Goal: Communication & Community: Ask a question

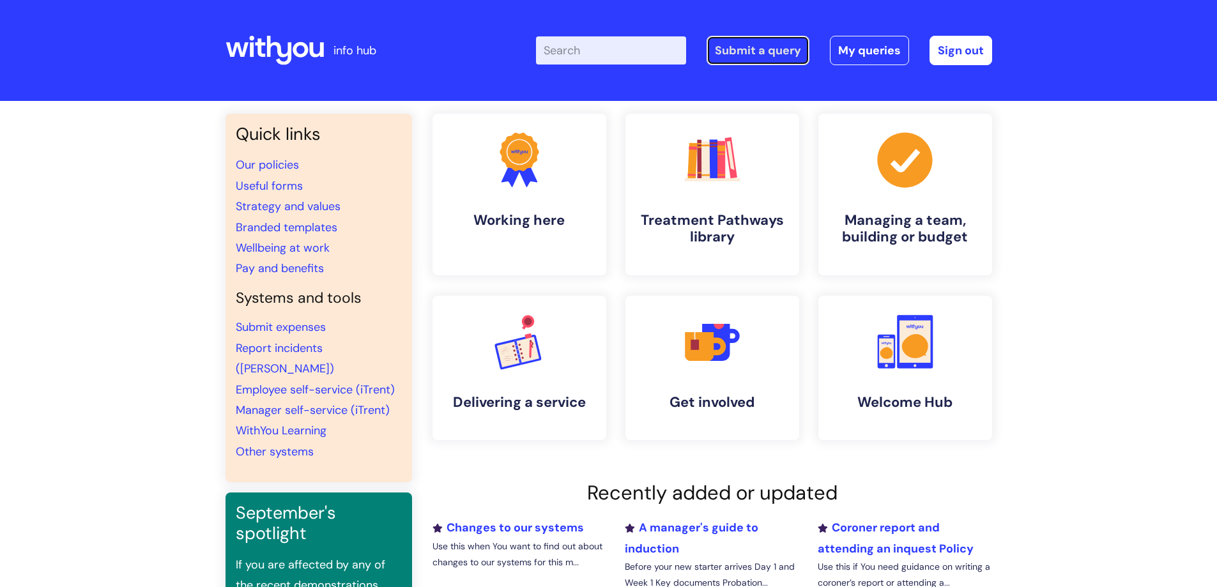
click at [778, 54] on link "Submit a query" at bounding box center [758, 50] width 103 height 29
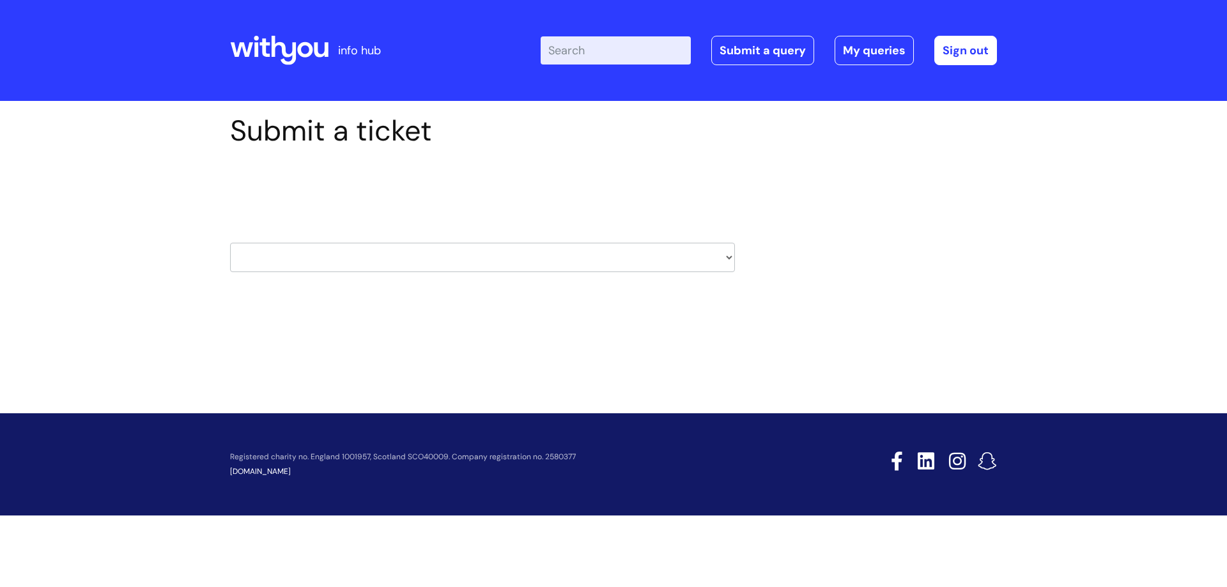
click at [730, 257] on select "HR / People IT and Support Clinical Drug Alerts Finance Accounts Data Support T…" at bounding box center [482, 257] width 505 height 29
select select "it_and_support"
click at [230, 243] on select "HR / People IT and Support Clinical Drug Alerts Finance Accounts Data Support T…" at bounding box center [482, 257] width 505 height 29
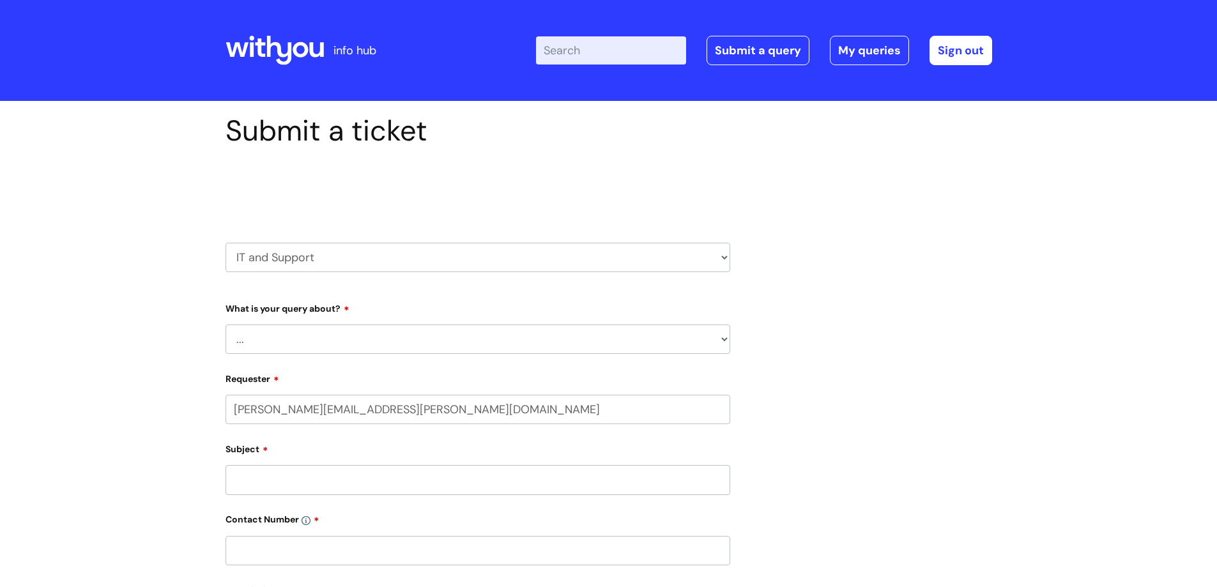
select select "80004286572"
click at [341, 333] on select "... Mobile Phone Reset & MFA Accounts, Starters and Leavers IT Hardware issue I…" at bounding box center [478, 339] width 505 height 29
select select "Something Else"
click at [226, 325] on select "... Mobile Phone Reset & MFA Accounts, Starters and Leavers IT Hardware issue I…" at bounding box center [478, 339] width 505 height 29
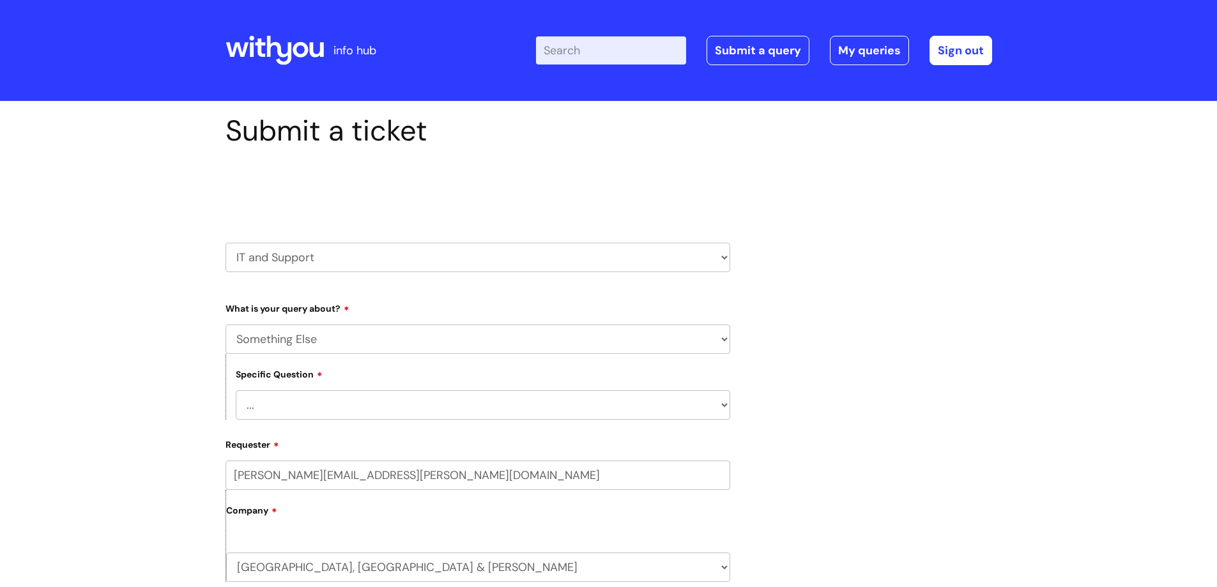
click at [337, 409] on select "... My problem is not listed" at bounding box center [483, 404] width 494 height 29
select select "My problem is not listed"
click at [236, 390] on select "... My problem is not listed" at bounding box center [483, 404] width 494 height 29
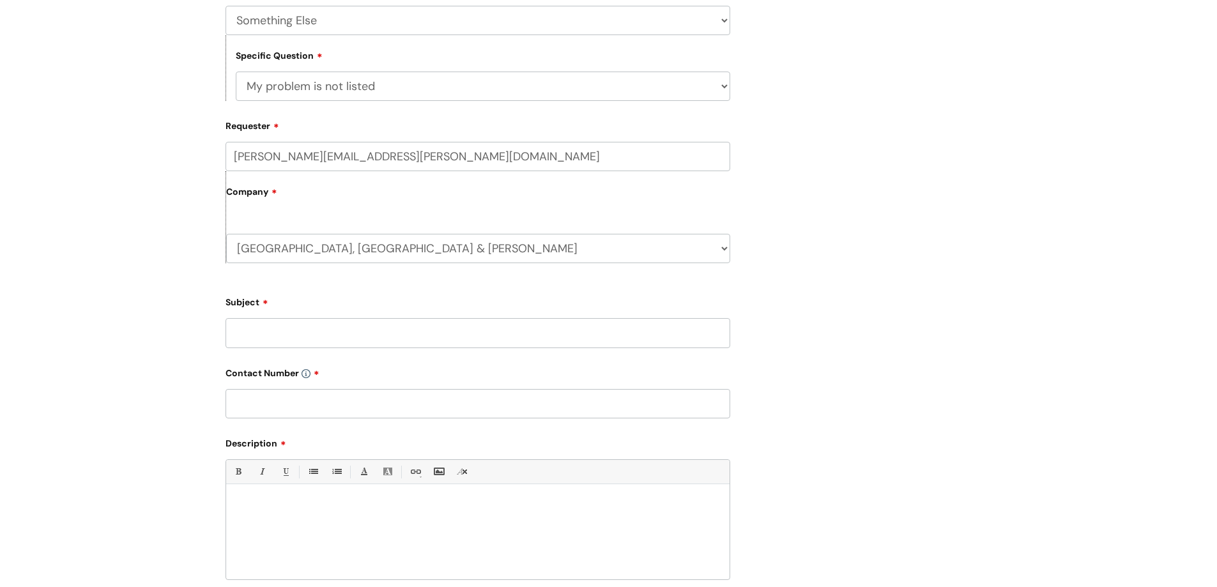
scroll to position [319, 0]
click at [294, 330] on input "Subject" at bounding box center [478, 332] width 505 height 29
type input "[PERSON_NAME] - C/1789"
click at [303, 395] on input "text" at bounding box center [478, 402] width 505 height 29
type input "07932604158"
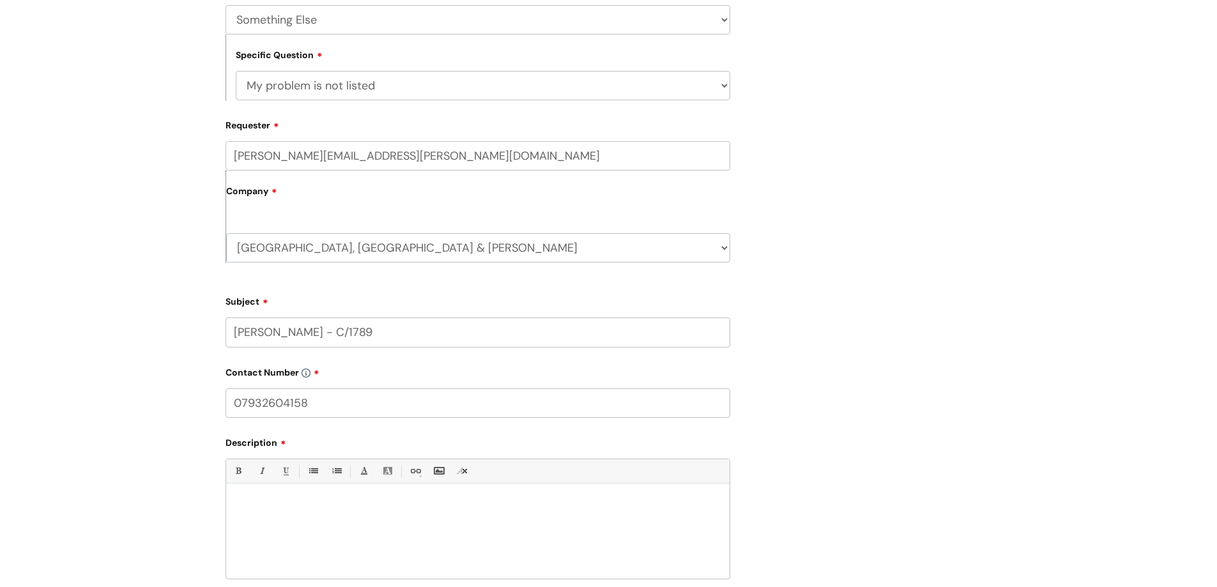
click at [298, 513] on div at bounding box center [477, 535] width 503 height 88
click at [238, 509] on p "Can [PERSON_NAME] has full access to compliant C/1789 please?" at bounding box center [478, 505] width 484 height 11
click at [503, 529] on p "This is so he can successfully manage and input info into the system." at bounding box center [478, 528] width 484 height 11
click at [494, 518] on p "Can [PERSON_NAME] has full access to compliant C/1789 please?" at bounding box center [478, 517] width 484 height 11
click at [254, 541] on p "This is so he can successfully manage and input info into the system." at bounding box center [478, 540] width 484 height 11
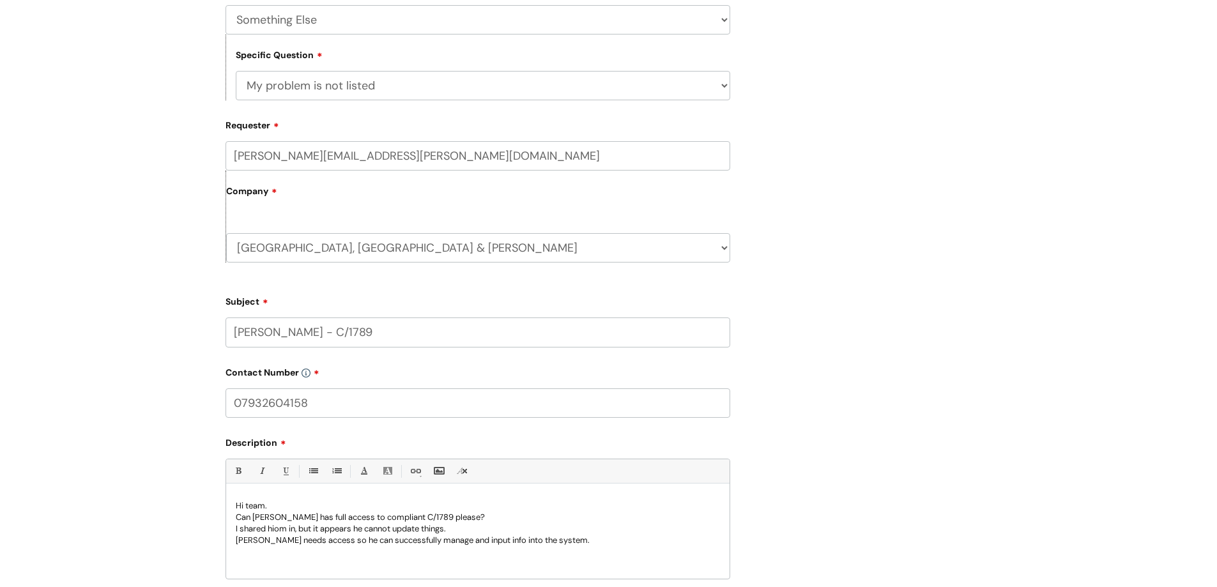
click at [276, 530] on p "I shared hiom in, but it appears he cannot update things." at bounding box center [478, 528] width 484 height 11
click at [553, 542] on p "[PERSON_NAME] needs access so he can successfully manage and input info into th…" at bounding box center [478, 540] width 484 height 11
click at [432, 541] on p "[PERSON_NAME] needs access so he can successfully manage and input info into th…" at bounding box center [478, 540] width 484 height 11
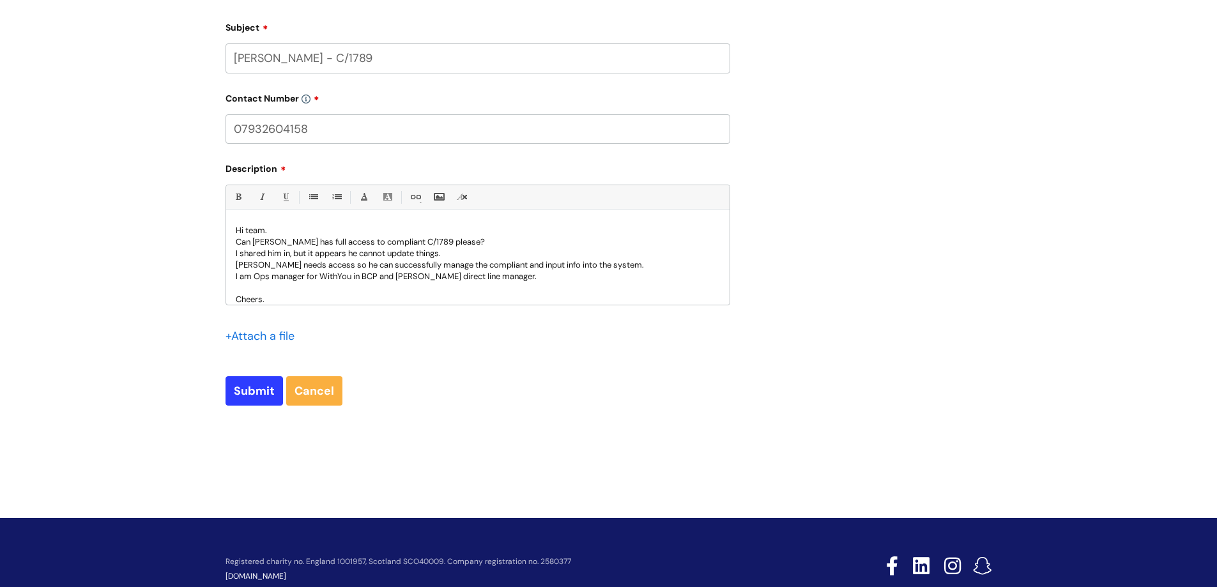
scroll to position [597, 0]
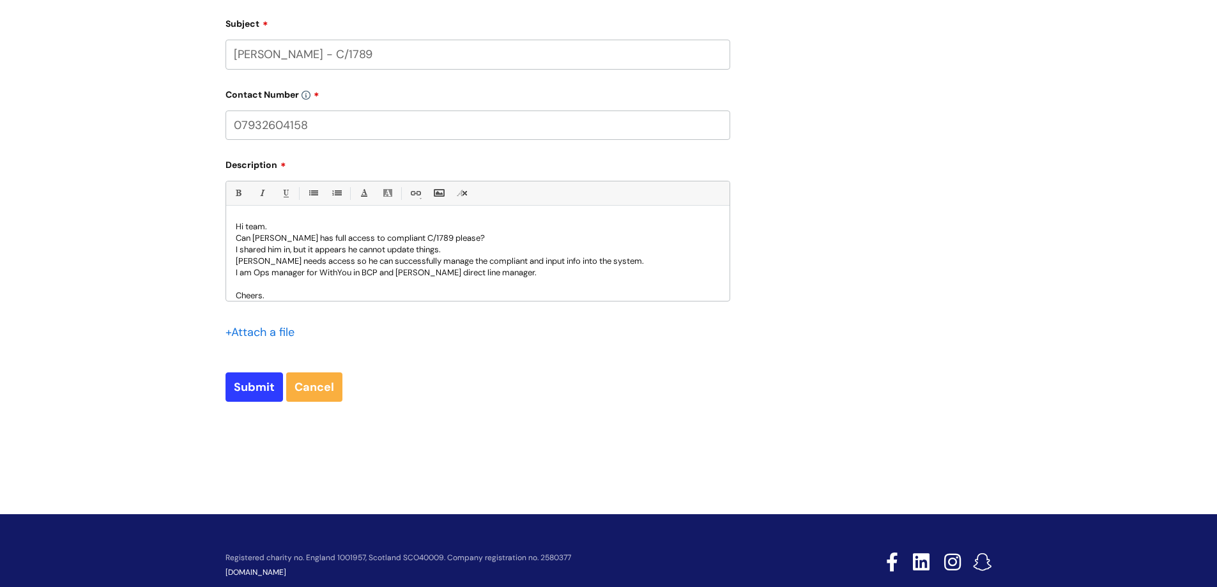
click at [410, 240] on p "Can [PERSON_NAME] has full access to compliant C/1789 please?" at bounding box center [478, 238] width 484 height 11
click at [254, 385] on input "Submit" at bounding box center [254, 386] width 57 height 29
type input "Please Wait..."
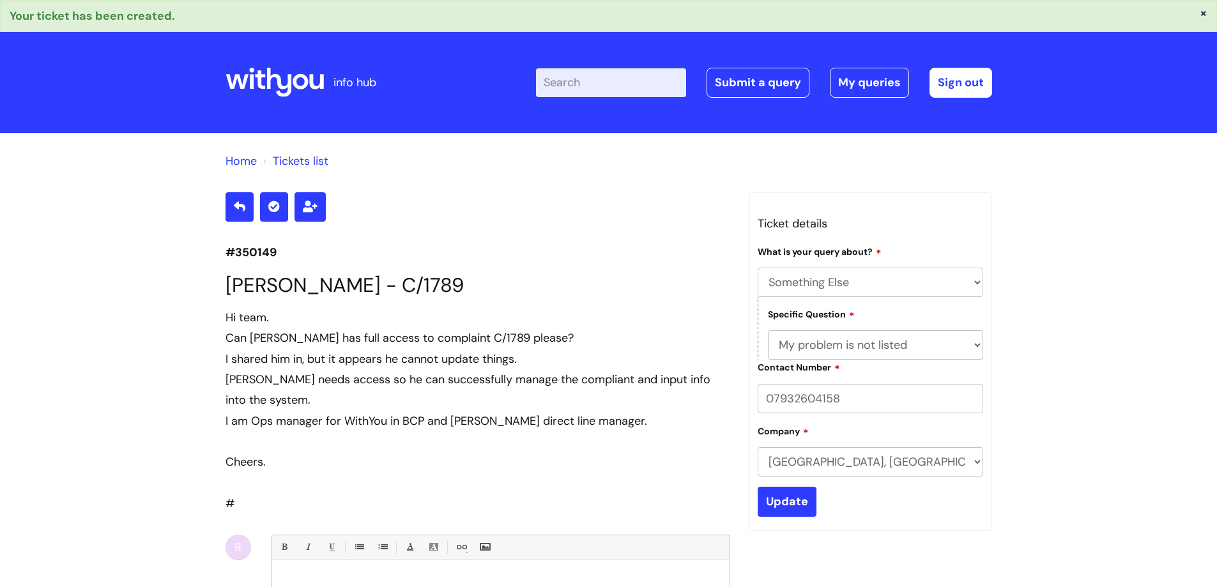
select select "Something Else"
select select "My problem is not listed"
